Goal: Information Seeking & Learning: Find specific fact

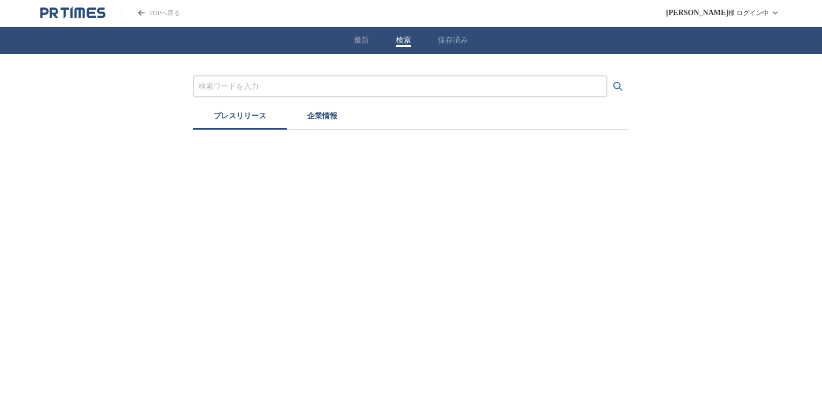
click at [408, 42] on button "検索" at bounding box center [403, 40] width 15 height 10
click at [379, 85] on input "プレスリリースおよび企業を検索する" at bounding box center [399, 87] width 403 height 12
type input "y"
type input "野菜の日"
click at [607, 76] on button "検索する" at bounding box center [618, 87] width 22 height 22
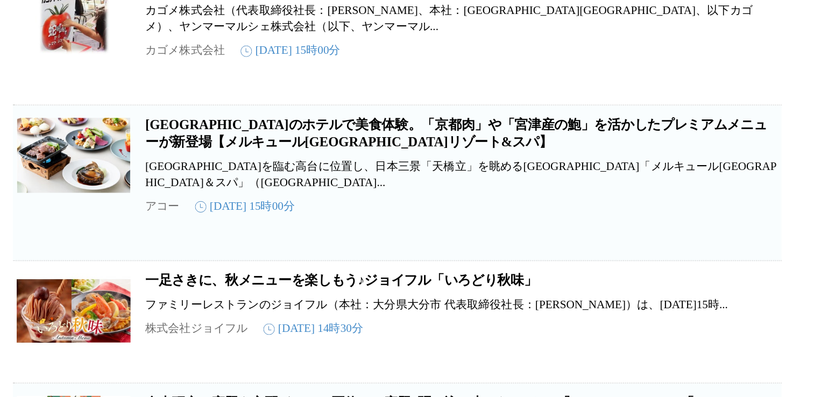
scroll to position [1849, 0]
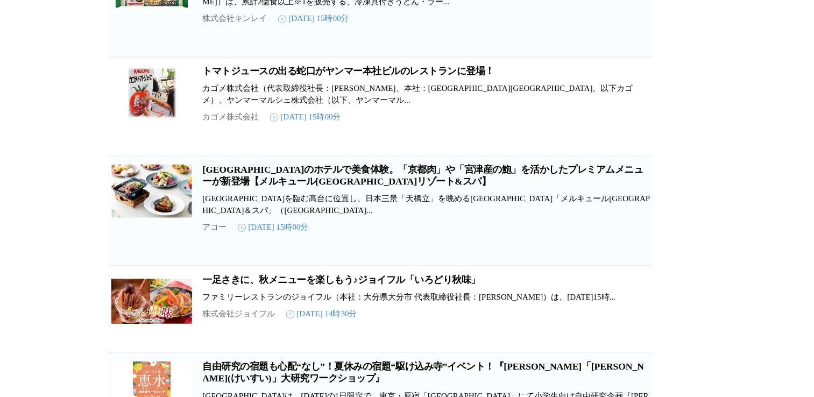
click at [379, 140] on link "トマトジュースの出る蛇口がヤンマー本社ビルのレストランに登場！" at bounding box center [381, 136] width 233 height 8
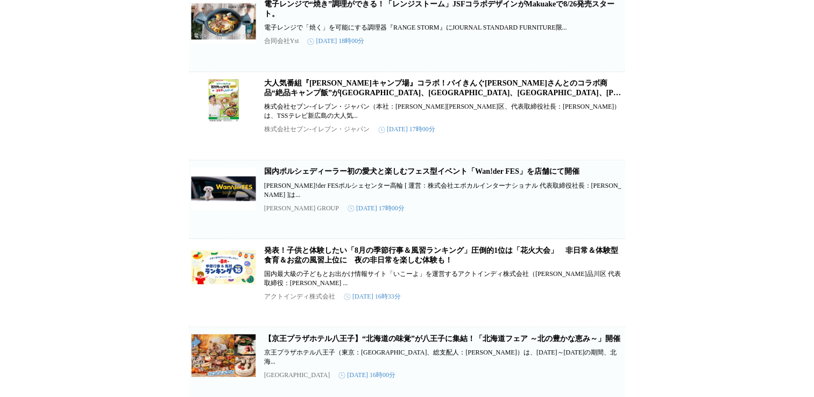
scroll to position [6443, 0]
